Goal: Task Accomplishment & Management: Manage account settings

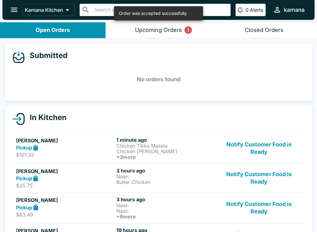
click at [162, 32] on div "Upcoming Orders 1" at bounding box center [158, 30] width 47 height 7
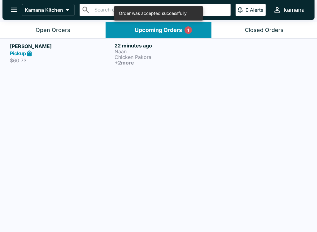
click at [30, 43] on h5 "[PERSON_NAME]" at bounding box center [61, 45] width 102 height 7
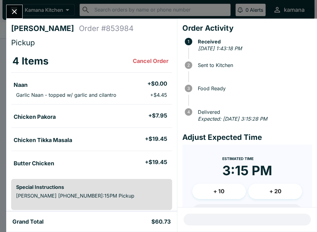
click at [17, 2] on div "[PERSON_NAME] Order # 853984 Pickup 4 Items Cancel Order Naan + $0.00 Garlic Na…" at bounding box center [158, 116] width 317 height 232
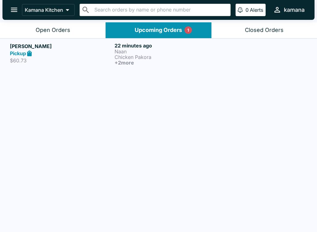
click at [172, 32] on div "Upcoming Orders 1" at bounding box center [158, 30] width 47 height 7
click at [135, 57] on p "Chicken Pakora" at bounding box center [166, 57] width 102 height 6
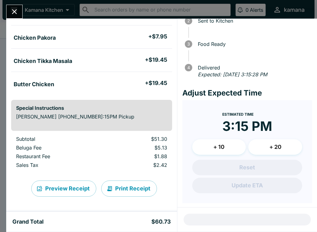
scroll to position [79, 0]
click at [17, 7] on button "Close" at bounding box center [15, 11] width 16 height 13
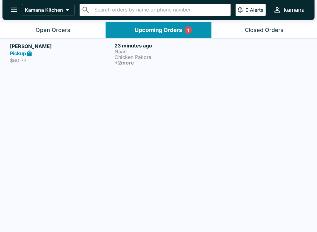
click at [113, 57] on div "[PERSON_NAME] Pickup $60.73 23 minutes ago Naan Chicken Pakora + 2 more" at bounding box center [159, 53] width 298 height 23
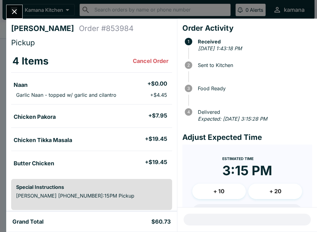
click at [14, 10] on icon "Close" at bounding box center [14, 11] width 8 height 8
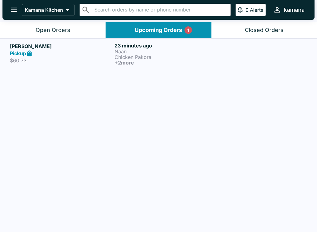
click at [36, 33] on button "Open Orders" at bounding box center [53, 30] width 106 height 16
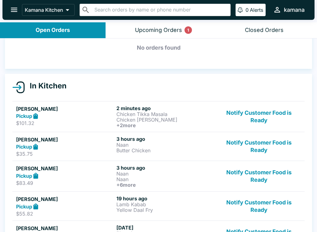
scroll to position [32, 0]
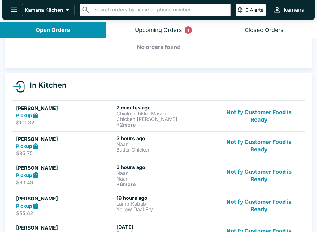
click at [151, 117] on p "Chicken [PERSON_NAME]" at bounding box center [166, 119] width 98 height 6
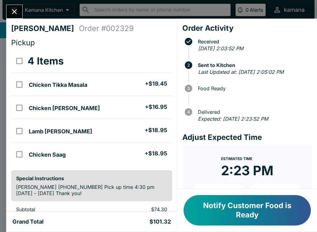
click at [244, 214] on button "Notify Customer Food is Ready" at bounding box center [247, 210] width 127 height 30
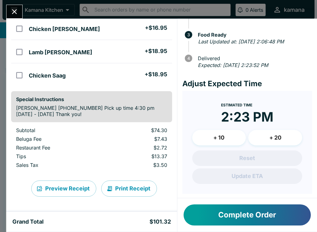
scroll to position [79, 0]
click at [121, 190] on button "Print Receipt" at bounding box center [129, 188] width 56 height 16
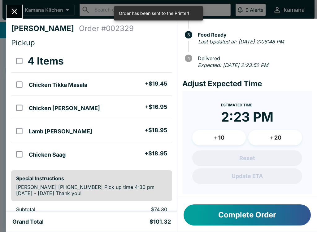
scroll to position [0, 0]
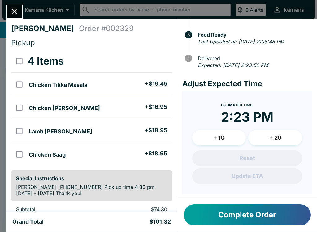
click at [18, 11] on icon "Close" at bounding box center [14, 11] width 8 height 8
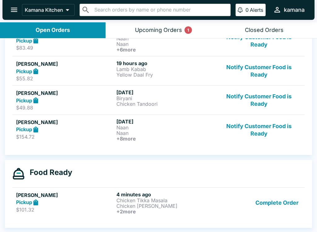
scroll to position [136, 0]
click at [259, 126] on button "Notify Customer Food is Ready" at bounding box center [259, 129] width 84 height 23
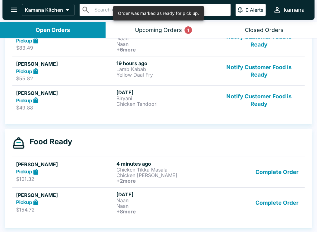
click at [248, 97] on button "Notify Customer Food is Ready" at bounding box center [259, 99] width 84 height 21
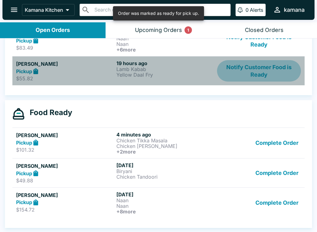
click at [252, 64] on button "Notify Customer Food is Ready" at bounding box center [259, 70] width 84 height 21
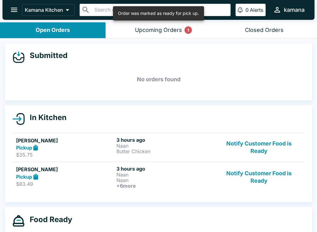
scroll to position [0, 0]
click at [252, 171] on button "Notify Customer Food is Ready" at bounding box center [259, 176] width 84 height 23
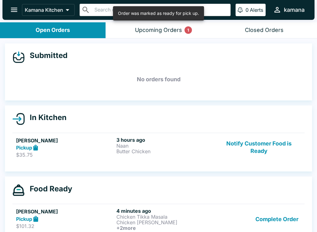
click at [175, 28] on div "Upcoming Orders 1" at bounding box center [158, 30] width 47 height 7
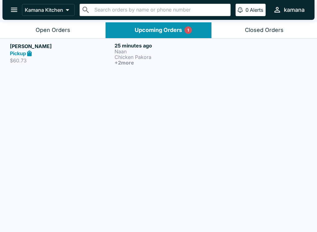
click at [74, 27] on button "Open Orders" at bounding box center [53, 30] width 106 height 16
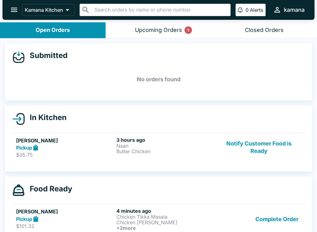
click at [134, 153] on p "Butter Chicken" at bounding box center [166, 151] width 98 height 6
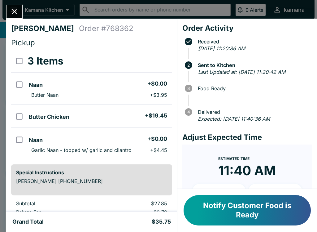
click at [14, 9] on icon "Close" at bounding box center [14, 11] width 8 height 8
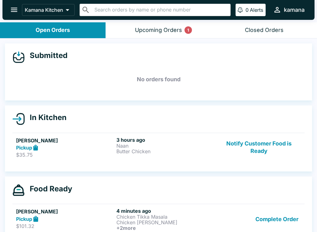
click at [162, 29] on div "Upcoming Orders 1" at bounding box center [158, 30] width 47 height 7
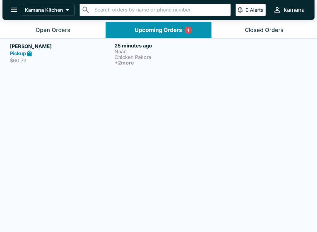
click at [138, 52] on p "Naan" at bounding box center [166, 52] width 102 height 6
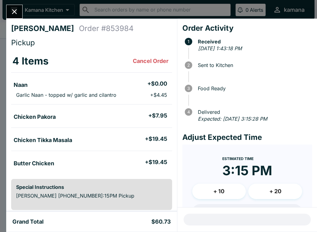
click at [15, 7] on button "Close" at bounding box center [15, 11] width 16 height 13
click at [15, 7] on icon "open drawer" at bounding box center [14, 10] width 8 height 8
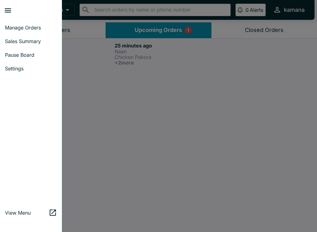
click at [15, 11] on button "close drawer" at bounding box center [8, 10] width 16 height 16
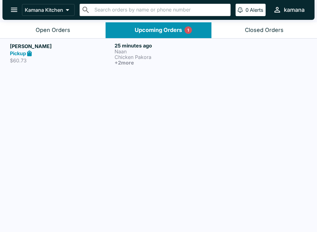
click at [17, 7] on icon "open drawer" at bounding box center [14, 10] width 8 height 8
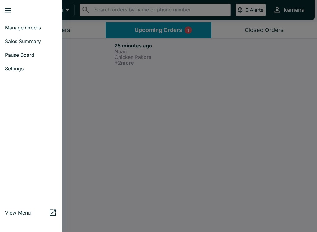
click at [26, 16] on div at bounding box center [33, 10] width 58 height 16
click at [23, 29] on span "Manage Orders" at bounding box center [31, 27] width 52 height 6
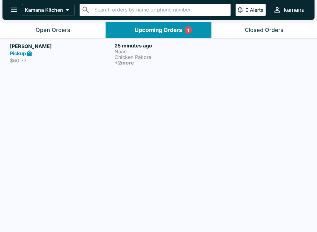
click at [39, 30] on div "Open Orders" at bounding box center [53, 30] width 35 height 7
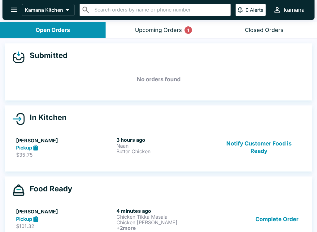
click at [60, 8] on p "Kamana Kitchen" at bounding box center [44, 10] width 38 height 6
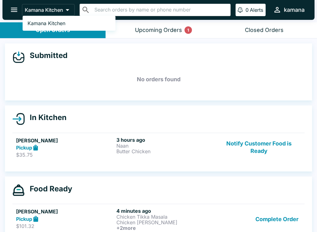
click at [70, 21] on link "Kamana Kitchen" at bounding box center [69, 23] width 93 height 10
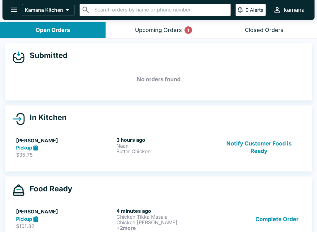
click at [178, 32] on div "Upcoming Orders 1" at bounding box center [158, 30] width 47 height 7
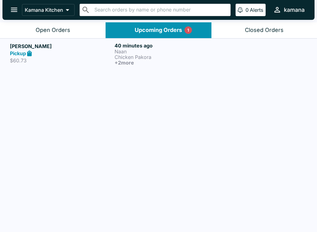
scroll to position [1, 0]
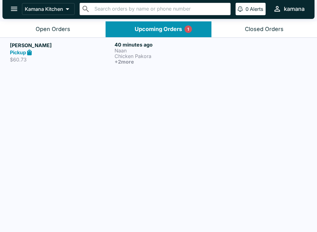
click at [57, 26] on div "Open Orders" at bounding box center [53, 29] width 35 height 7
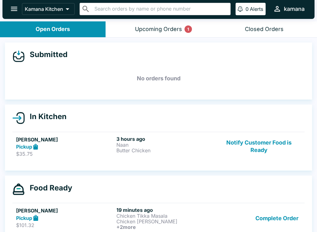
click at [163, 26] on div "Upcoming Orders 1" at bounding box center [158, 29] width 47 height 7
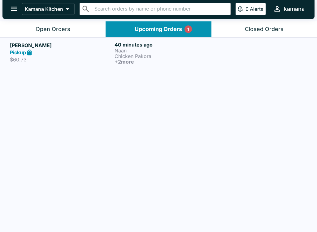
click at [10, 10] on button "open drawer" at bounding box center [14, 9] width 16 height 16
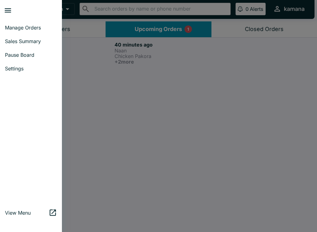
click at [32, 45] on link "Sales Summary" at bounding box center [31, 41] width 62 height 14
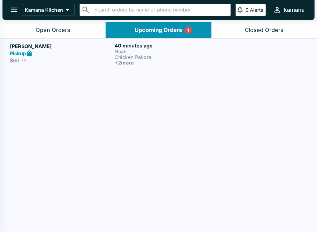
select select "03:00"
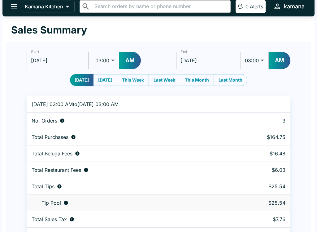
scroll to position [19, 0]
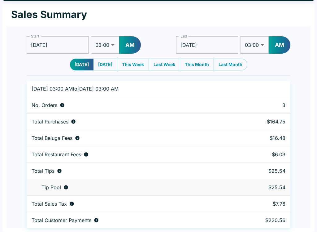
click at [114, 187] on div "Tip Pool" at bounding box center [128, 187] width 192 height 6
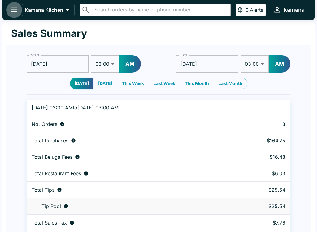
click at [15, 2] on button "open drawer" at bounding box center [14, 10] width 16 height 16
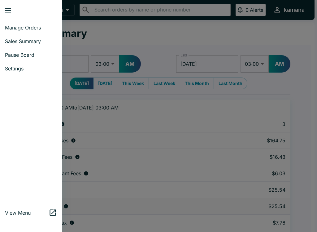
click at [37, 17] on div at bounding box center [33, 10] width 58 height 16
click at [37, 24] on link "Manage Orders" at bounding box center [31, 28] width 62 height 14
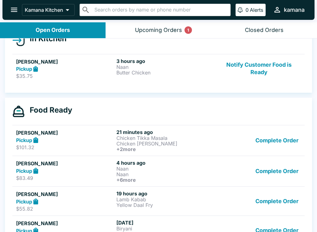
scroll to position [77, 0]
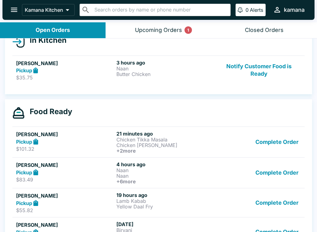
click at [138, 68] on p "Naan" at bounding box center [166, 69] width 98 height 6
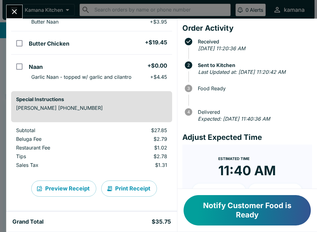
scroll to position [73, 0]
click at [16, 5] on button "Close" at bounding box center [15, 11] width 16 height 13
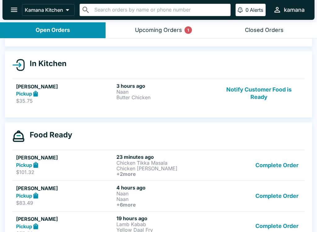
scroll to position [51, 0]
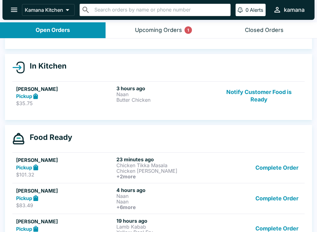
click at [125, 162] on p "Chicken Tikka Masala" at bounding box center [166, 165] width 98 height 6
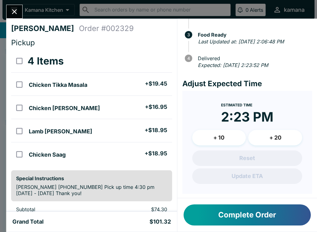
click at [16, 2] on div "Meta [PERSON_NAME] Order # 002329 Pickup 4 Items Chicken Tikka Masala + $19.45 …" at bounding box center [158, 116] width 317 height 232
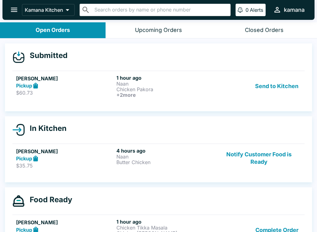
click at [262, 86] on button "Send to Kitchen" at bounding box center [277, 86] width 48 height 23
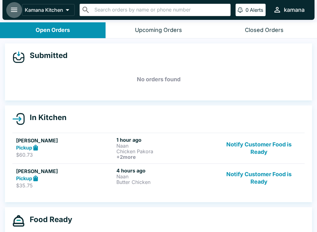
click at [14, 7] on icon "open drawer" at bounding box center [14, 10] width 8 height 8
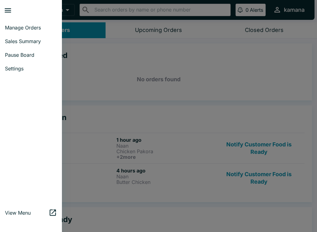
click at [24, 28] on span "Manage Orders" at bounding box center [31, 27] width 52 height 6
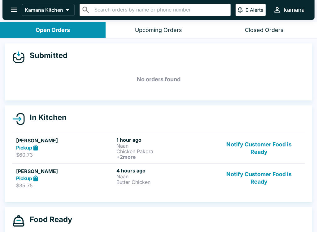
click at [245, 170] on button "Notify Customer Food is Ready" at bounding box center [259, 177] width 84 height 21
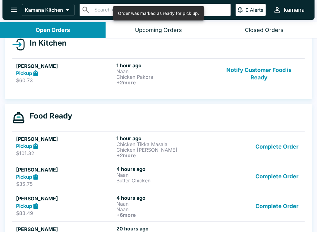
scroll to position [79, 0]
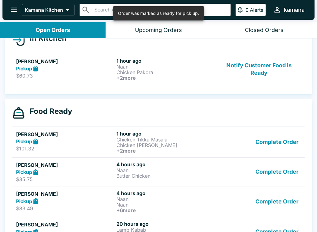
click at [191, 128] on link "[PERSON_NAME] Pickup $101.32 1 hour ago Chicken Tikka Masala Chicken [PERSON_NA…" at bounding box center [158, 141] width 293 height 31
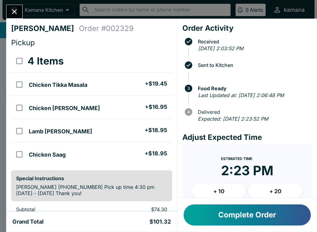
click at [12, 16] on icon "Close" at bounding box center [14, 11] width 8 height 8
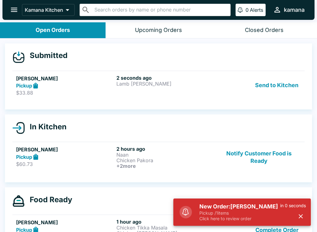
click at [281, 86] on button "Send to Kitchen" at bounding box center [277, 85] width 48 height 21
